Goal: Check status

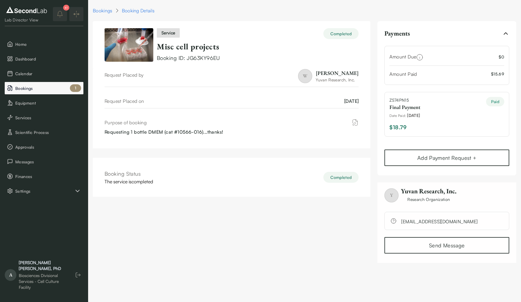
click at [41, 87] on span "Bookings" at bounding box center [48, 88] width 66 height 6
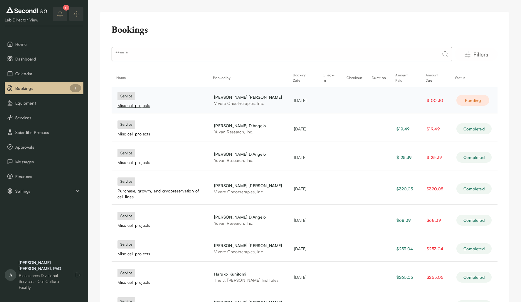
click at [130, 105] on div "Misc cell projects" at bounding box center [160, 106] width 85 height 6
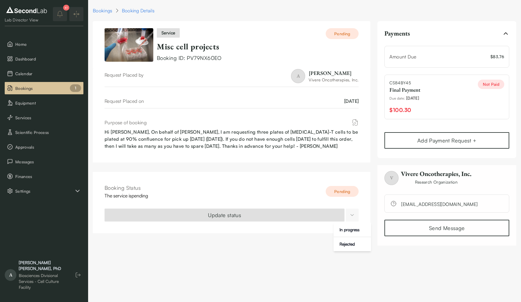
click at [353, 217] on html "SKIP TO CONTENT Lab Director View Home Dashboard Calendar Bookings 1 Equipment …" at bounding box center [260, 126] width 521 height 253
click at [350, 231] on div "In progress" at bounding box center [349, 229] width 25 height 9
click at [353, 215] on html "SKIP TO CONTENT Lab Director View Home Dashboard Calendar Bookings Equipment Se…" at bounding box center [260, 126] width 521 height 253
click at [346, 232] on div "Completed" at bounding box center [349, 229] width 24 height 9
